Goal: Information Seeking & Learning: Learn about a topic

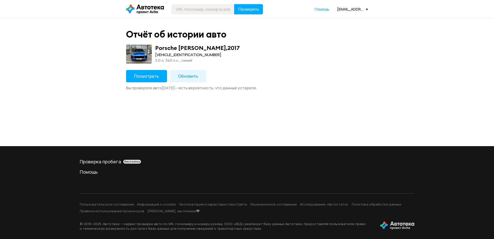
click at [149, 76] on span "Посмотреть" at bounding box center [146, 76] width 25 height 6
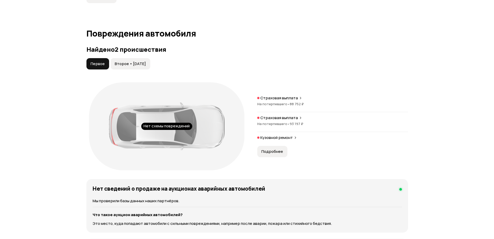
scroll to position [494, 0]
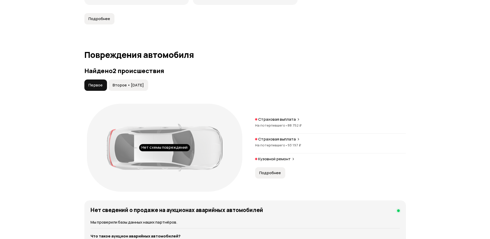
click at [134, 84] on span "Второе • [DATE]" at bounding box center [128, 85] width 31 height 5
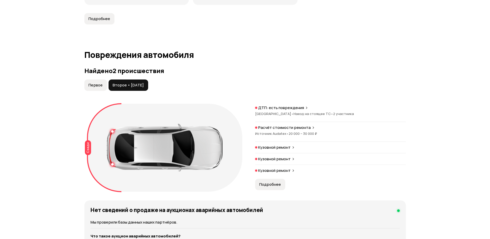
click at [94, 82] on button "Первое" at bounding box center [95, 84] width 23 height 11
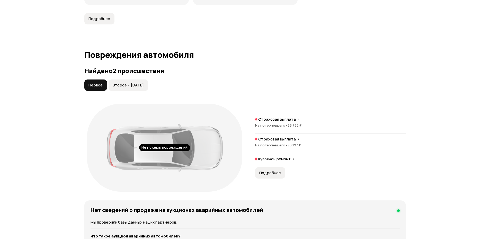
click at [110, 83] on button "Второе • [DATE]" at bounding box center [129, 84] width 40 height 11
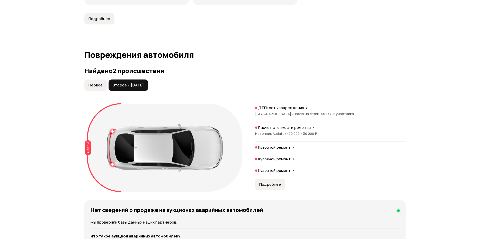
click at [299, 115] on span "Наезд на стоящее ТС •" at bounding box center [313, 113] width 40 height 5
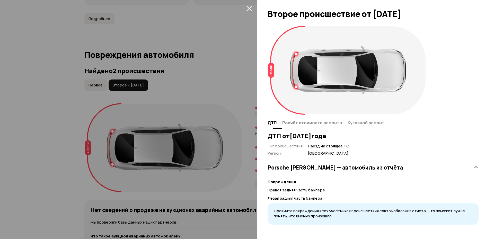
click at [316, 125] on span "Расчёт стоимости ремонта" at bounding box center [312, 122] width 60 height 5
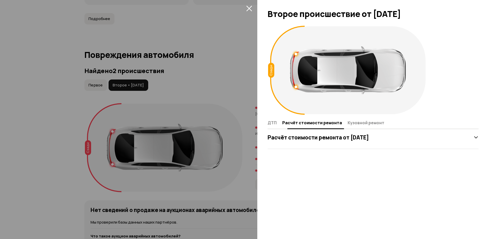
click at [347, 123] on span "Кузовной ремонт" at bounding box center [365, 122] width 37 height 5
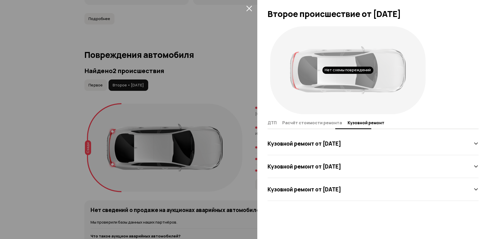
click at [276, 123] on button "ДТП" at bounding box center [273, 123] width 13 height 10
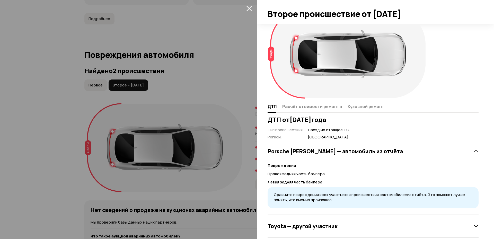
scroll to position [25, 0]
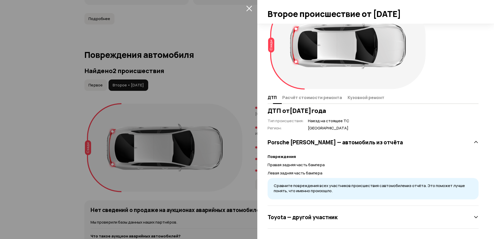
click at [311, 97] on span "Расчёт стоимости ремонта" at bounding box center [312, 97] width 60 height 5
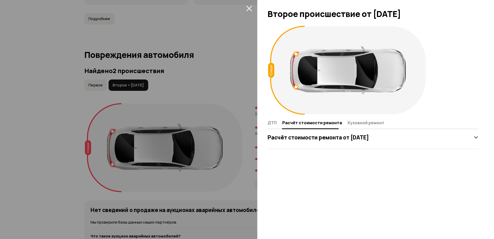
click at [309, 132] on div "Расчёт стоимости ремонта от [DATE]" at bounding box center [372, 137] width 211 height 10
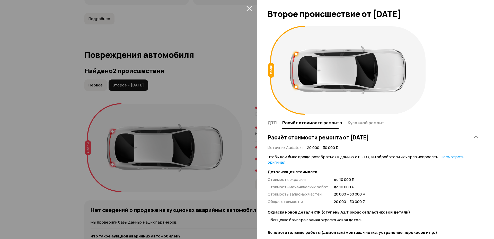
click at [228, 78] on div at bounding box center [247, 119] width 494 height 239
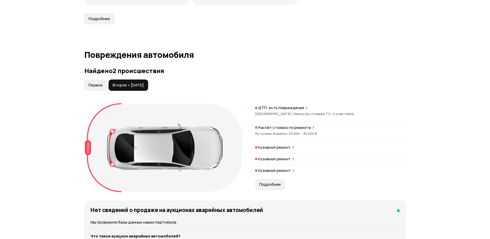
click at [94, 86] on span "Первое" at bounding box center [95, 85] width 14 height 5
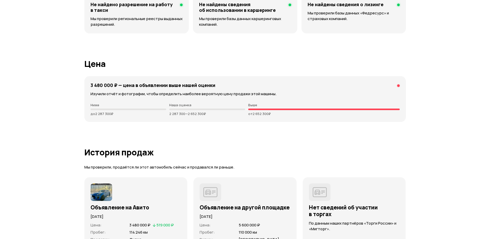
scroll to position [1451, 0]
